Goal: Information Seeking & Learning: Check status

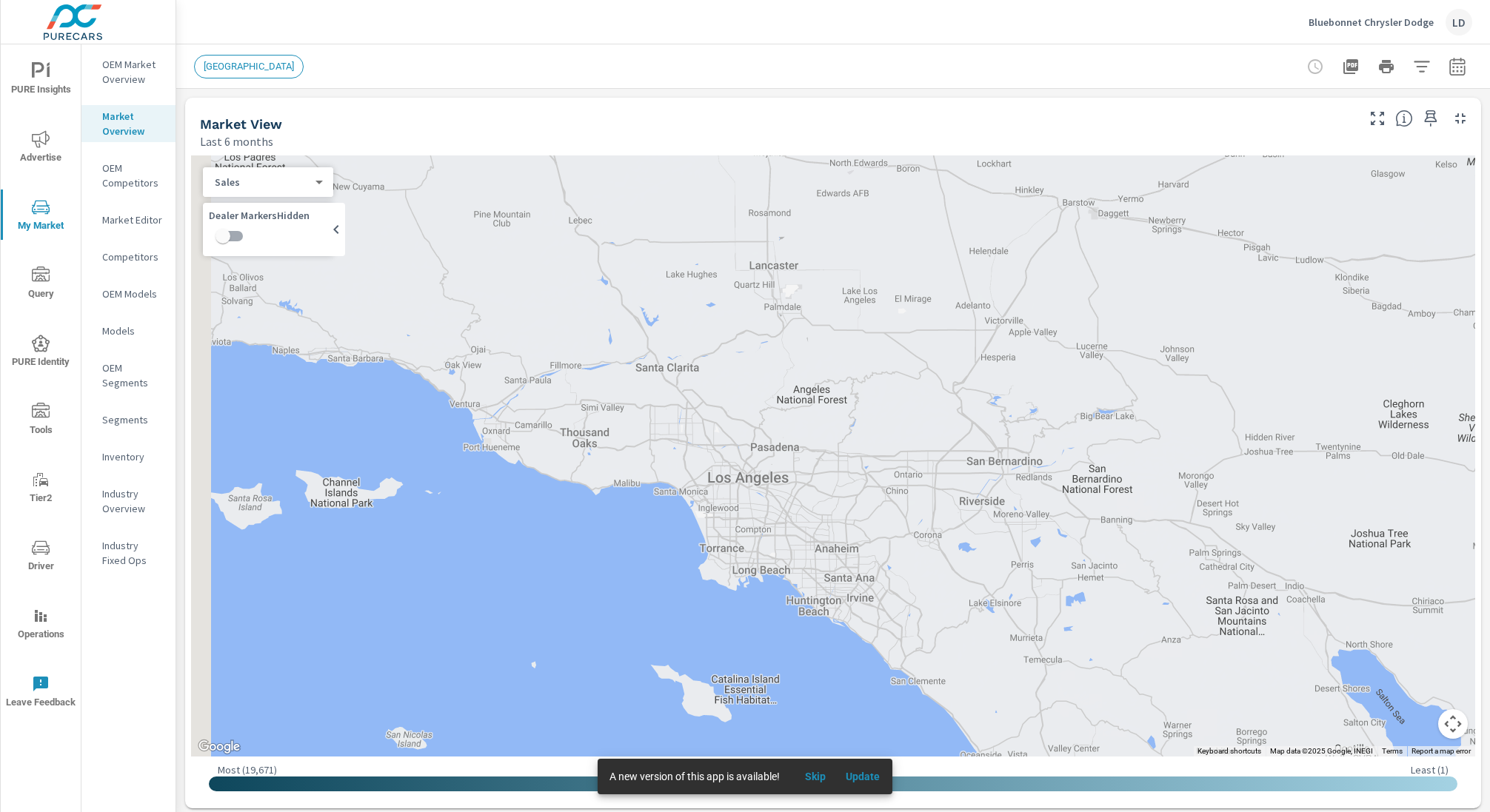
scroll to position [1, 0]
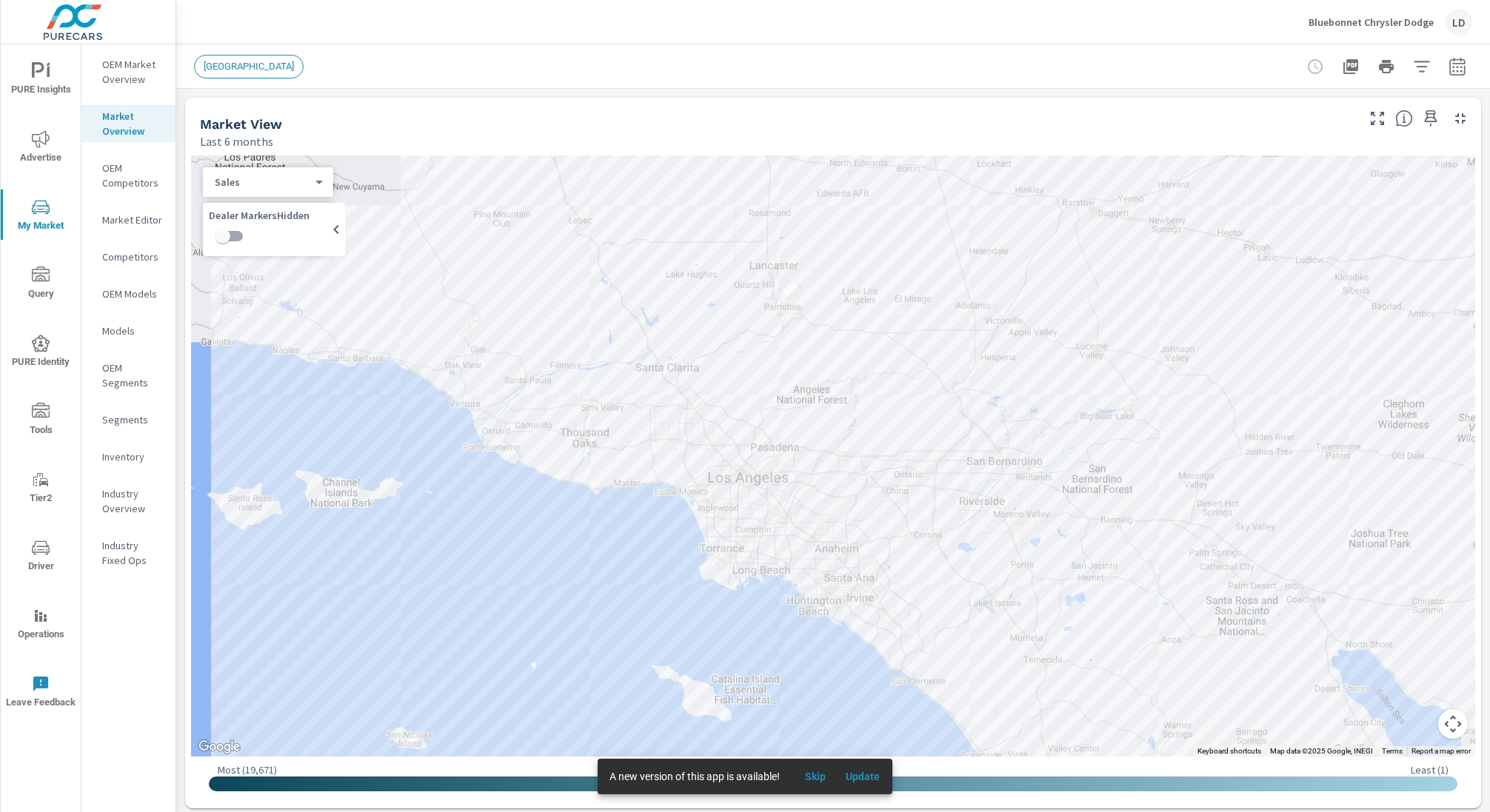
scroll to position [457, 0]
click at [873, 775] on span "Update" at bounding box center [862, 777] width 36 height 13
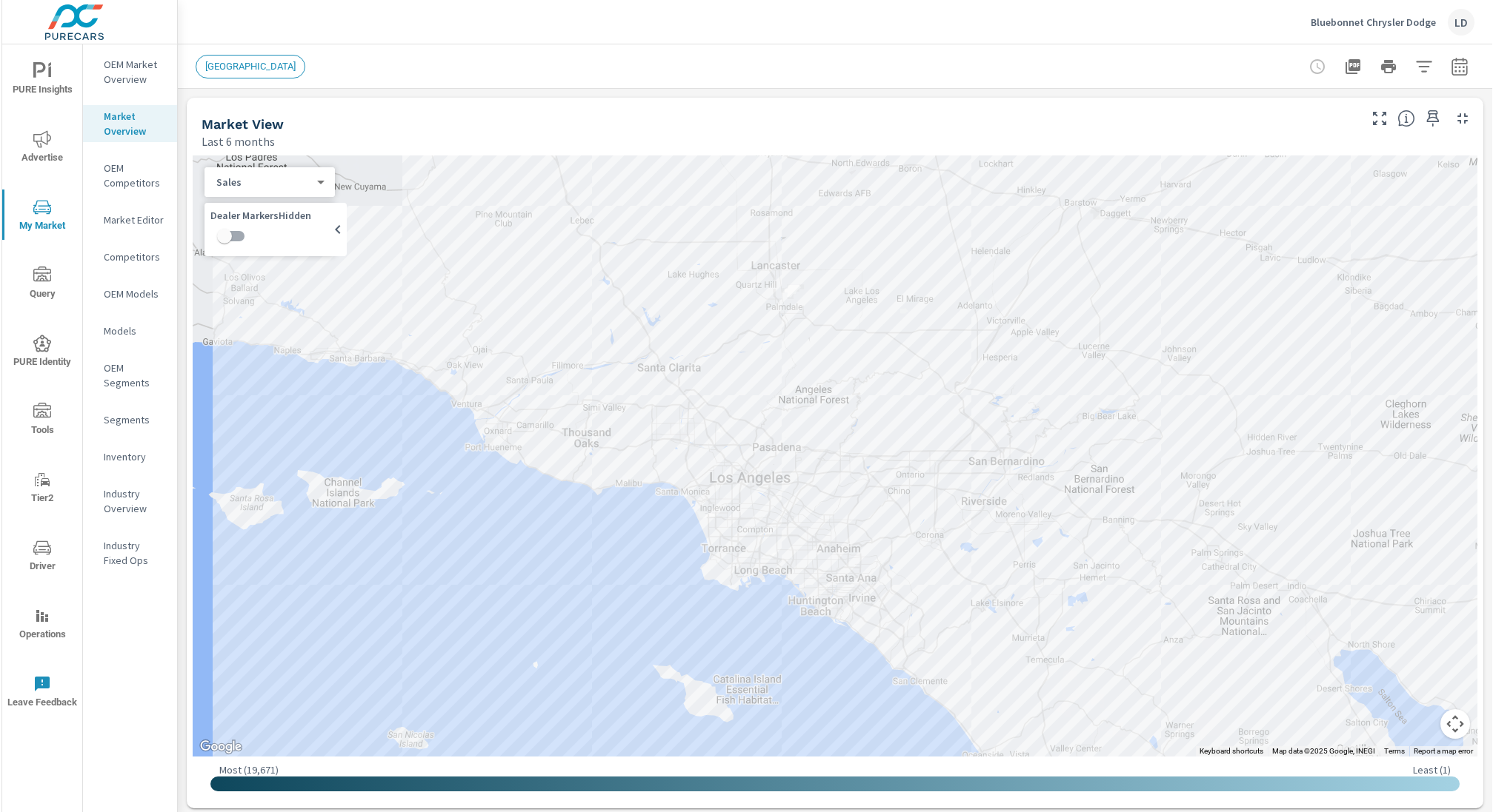
scroll to position [457, 0]
